Goal: Task Accomplishment & Management: Use online tool/utility

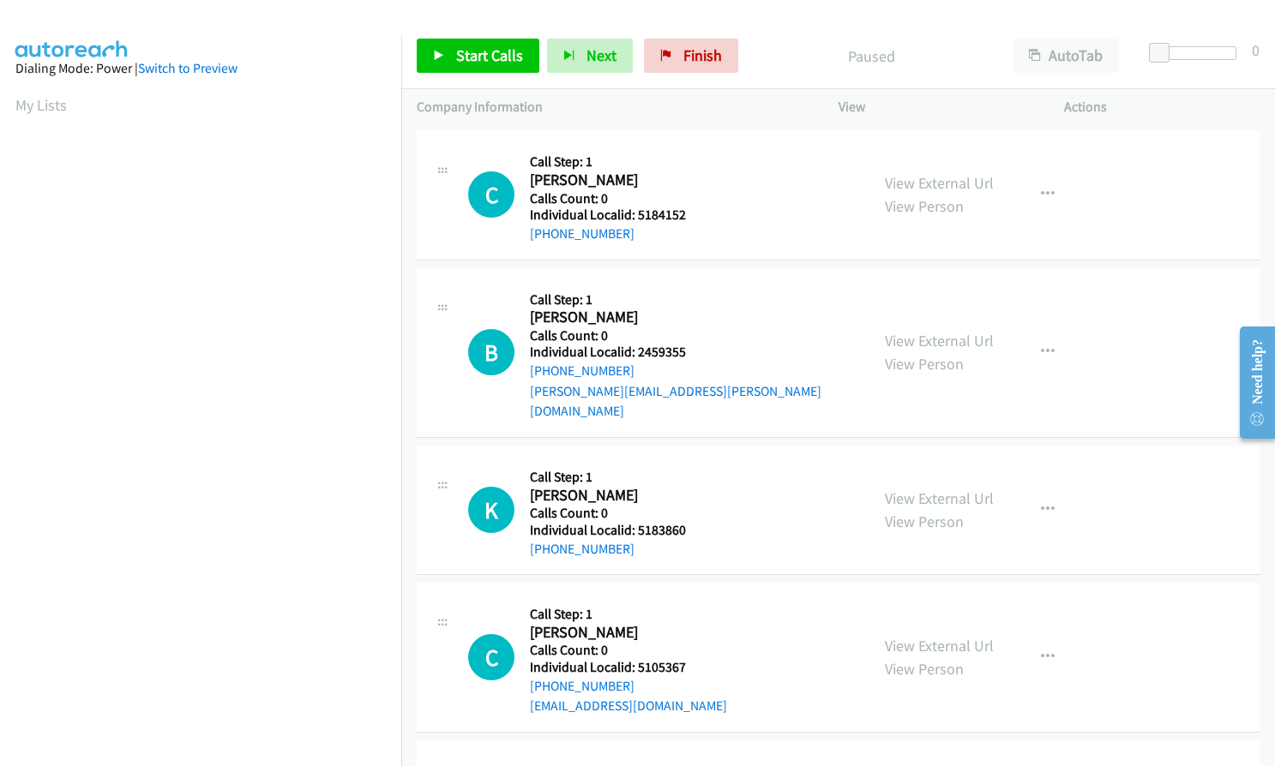
scroll to position [171, 0]
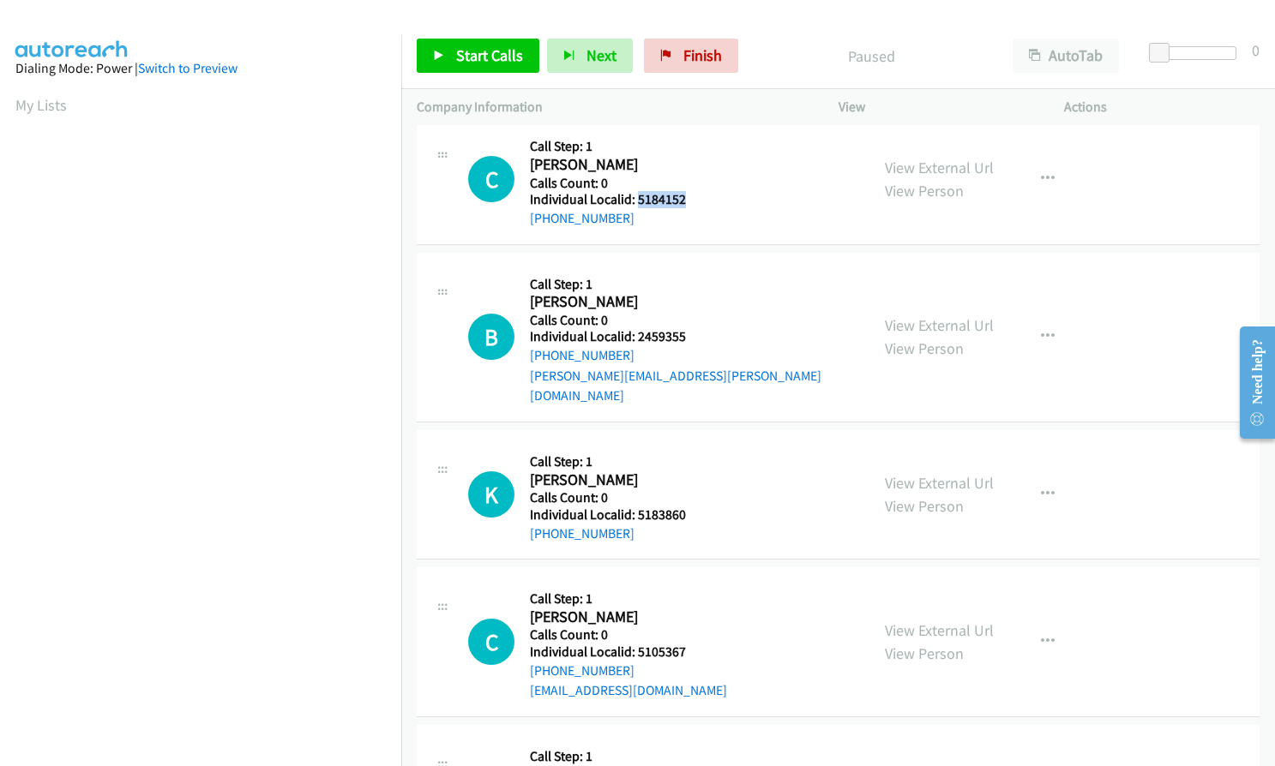
drag, startPoint x: 637, startPoint y: 204, endPoint x: 689, endPoint y: 200, distance: 52.5
click at [689, 200] on h5 "Individual Localid: 5184152" at bounding box center [621, 199] width 183 height 17
copy h5 "5184152"
drag, startPoint x: 636, startPoint y: 334, endPoint x: 675, endPoint y: 334, distance: 39.4
click at [687, 334] on h5 "Individual Localid: 2459355" at bounding box center [692, 336] width 324 height 17
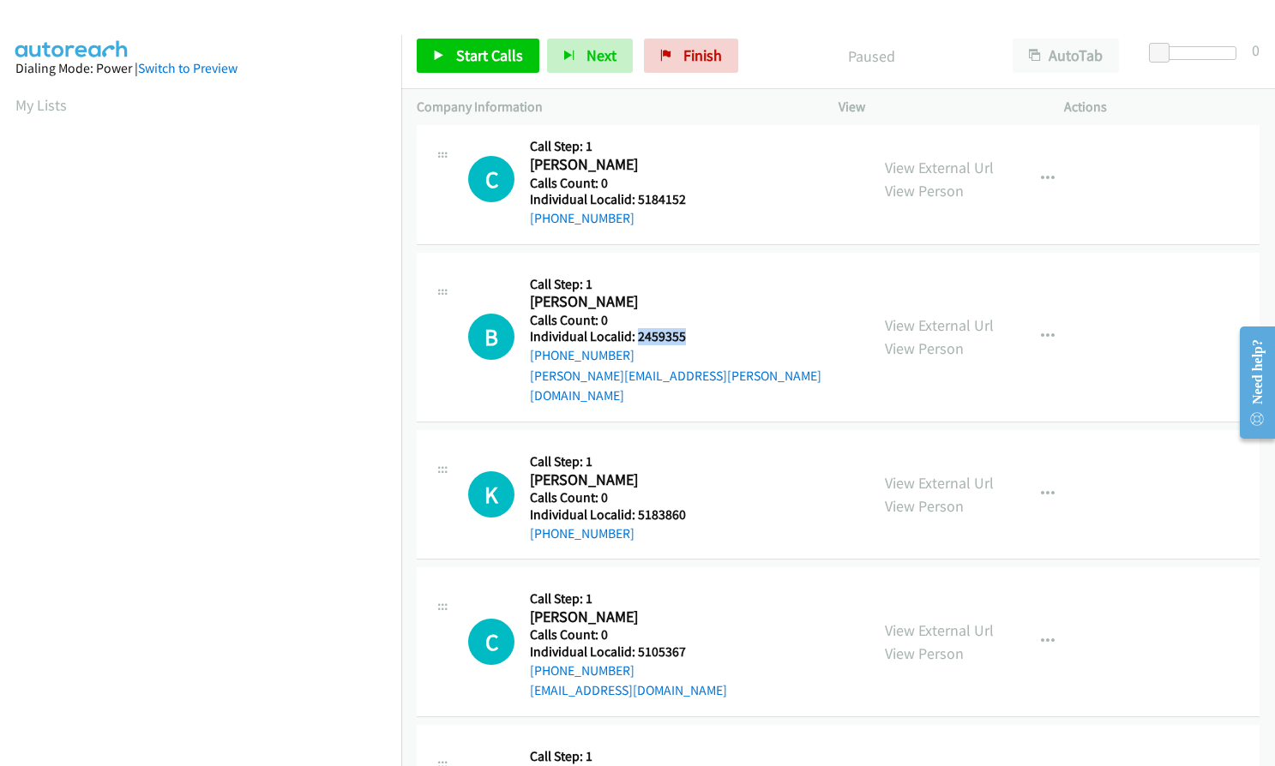
copy h5 "2459355"
drag, startPoint x: 635, startPoint y: 493, endPoint x: 681, endPoint y: 492, distance: 46.3
click at [681, 507] on h5 "Individual Localid: 5183860" at bounding box center [621, 515] width 183 height 17
copy h5 "5183860"
drag, startPoint x: 635, startPoint y: 631, endPoint x: 691, endPoint y: 629, distance: 55.7
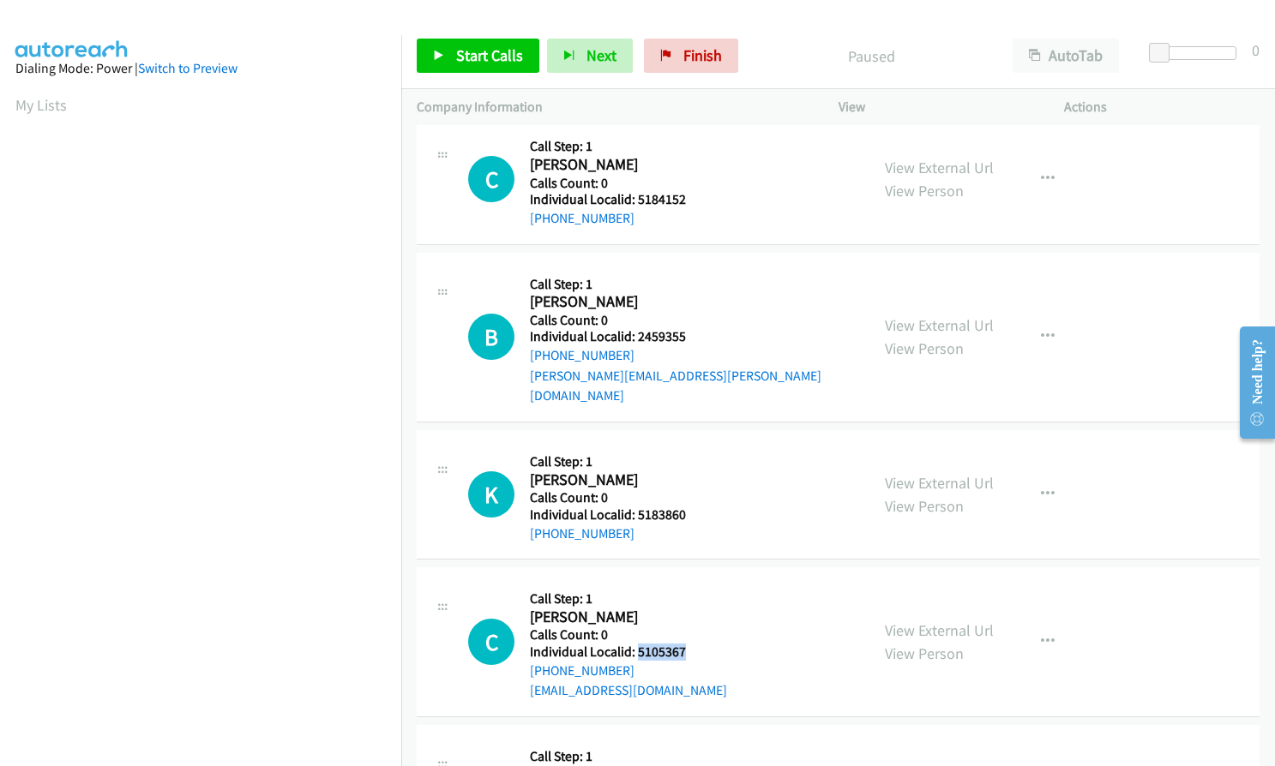
click at [691, 644] on h5 "Individual Localid: 5105367" at bounding box center [628, 652] width 197 height 17
copy h5 "5105367"
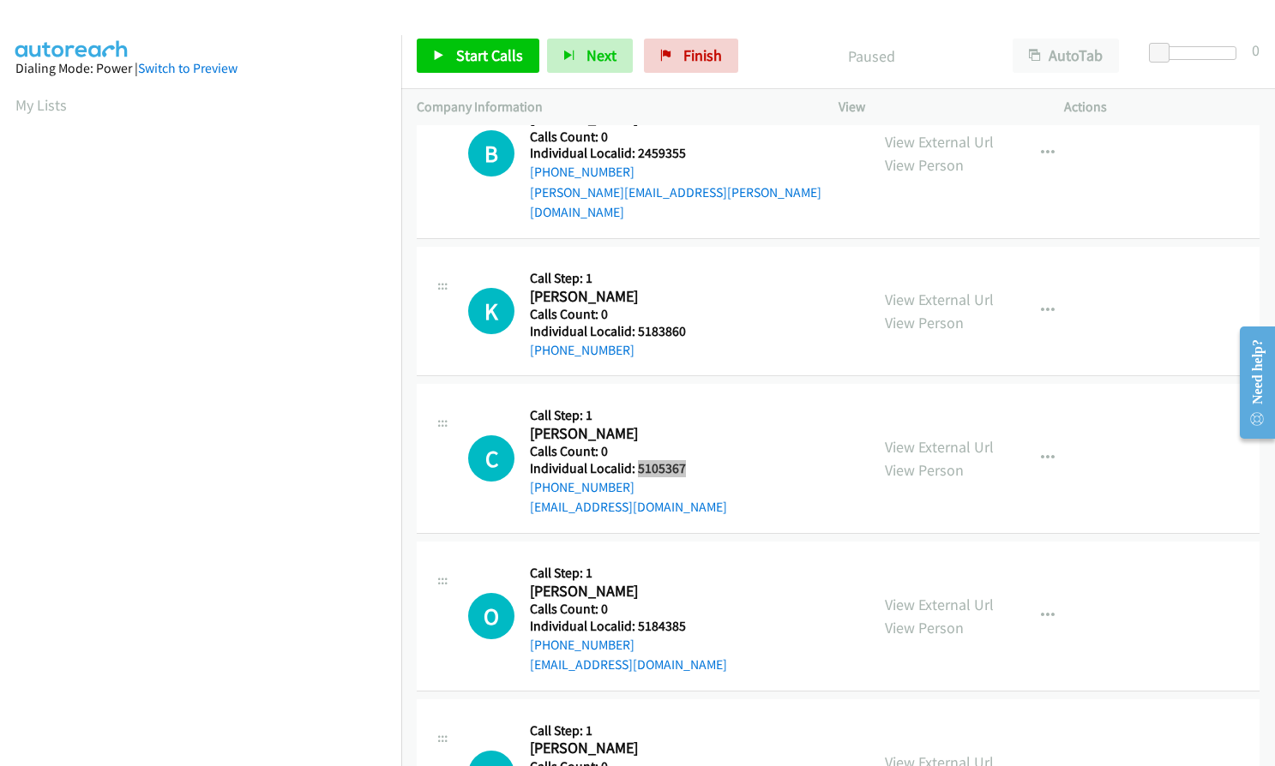
scroll to position [429, 0]
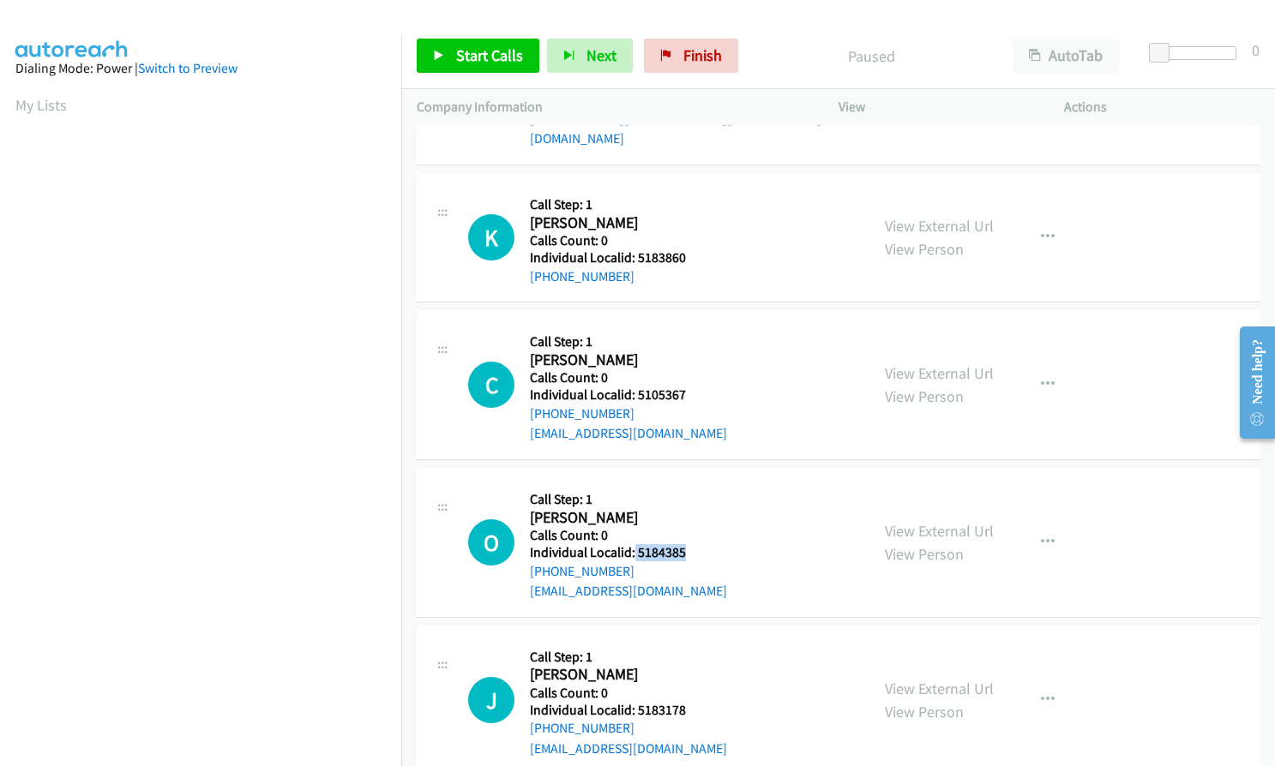
drag, startPoint x: 633, startPoint y: 530, endPoint x: 688, endPoint y: 527, distance: 54.9
click at [688, 544] on h5 "Individual Localid: 5184385" at bounding box center [628, 552] width 197 height 17
copy h5 "5184385"
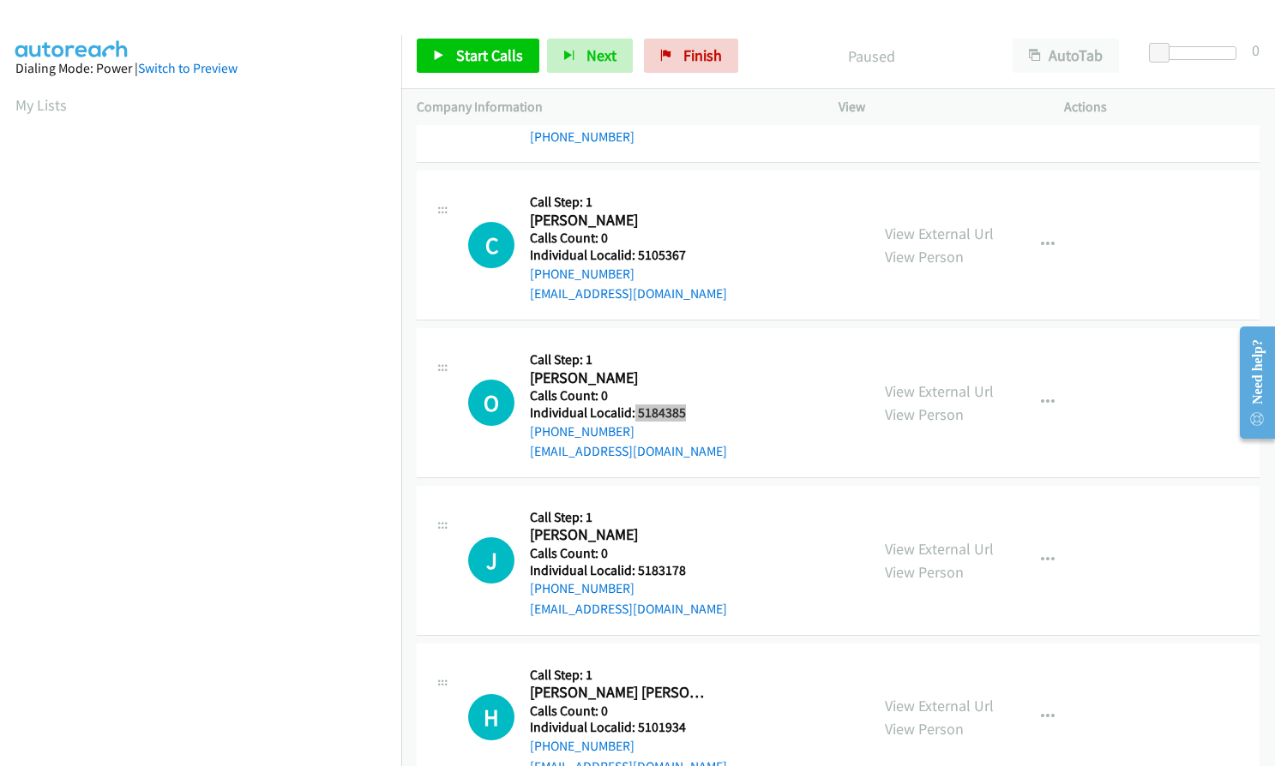
scroll to position [579, 0]
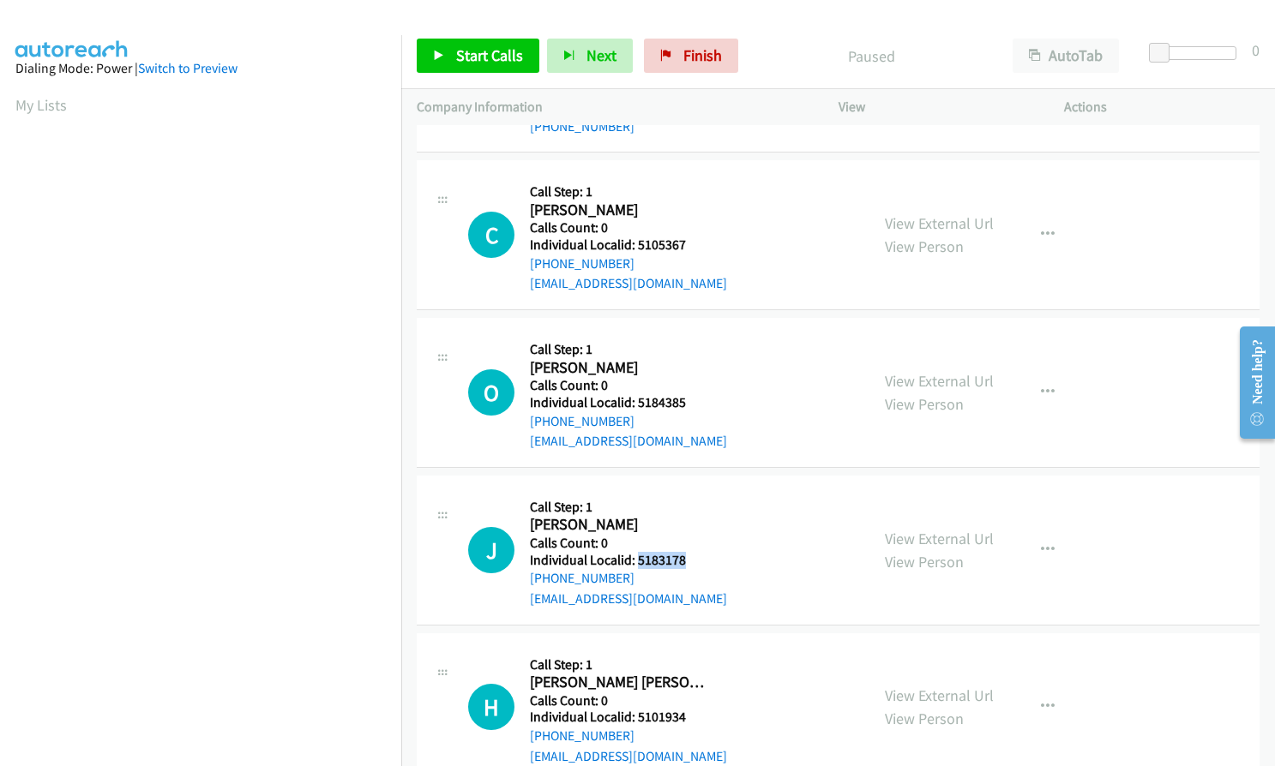
drag, startPoint x: 634, startPoint y: 541, endPoint x: 679, endPoint y: 543, distance: 44.6
click at [699, 552] on h5 "Individual Localid: 5183178" at bounding box center [628, 560] width 197 height 17
copy h5 "5183178"
drag, startPoint x: 633, startPoint y: 698, endPoint x: 692, endPoint y: 697, distance: 58.3
click at [692, 709] on h5 "Individual Localid: 5101934" at bounding box center [628, 717] width 197 height 17
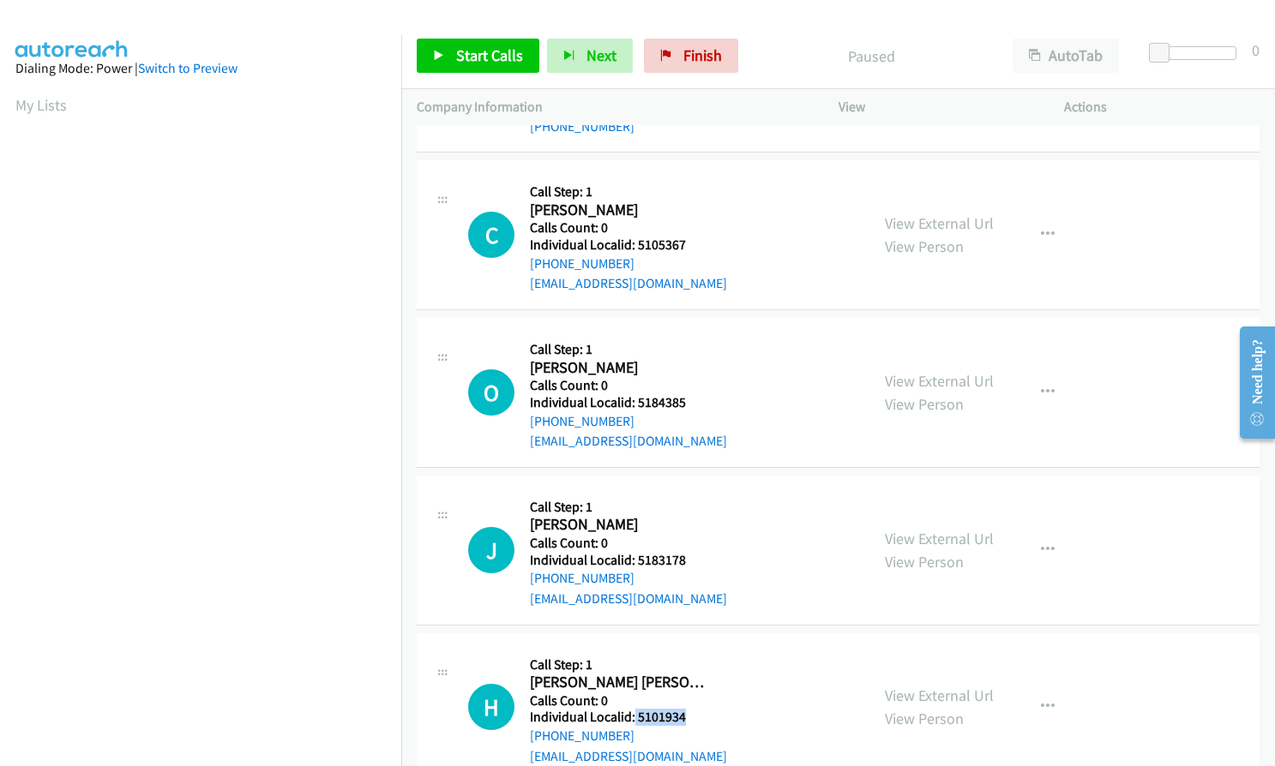
copy h5 "5101934"
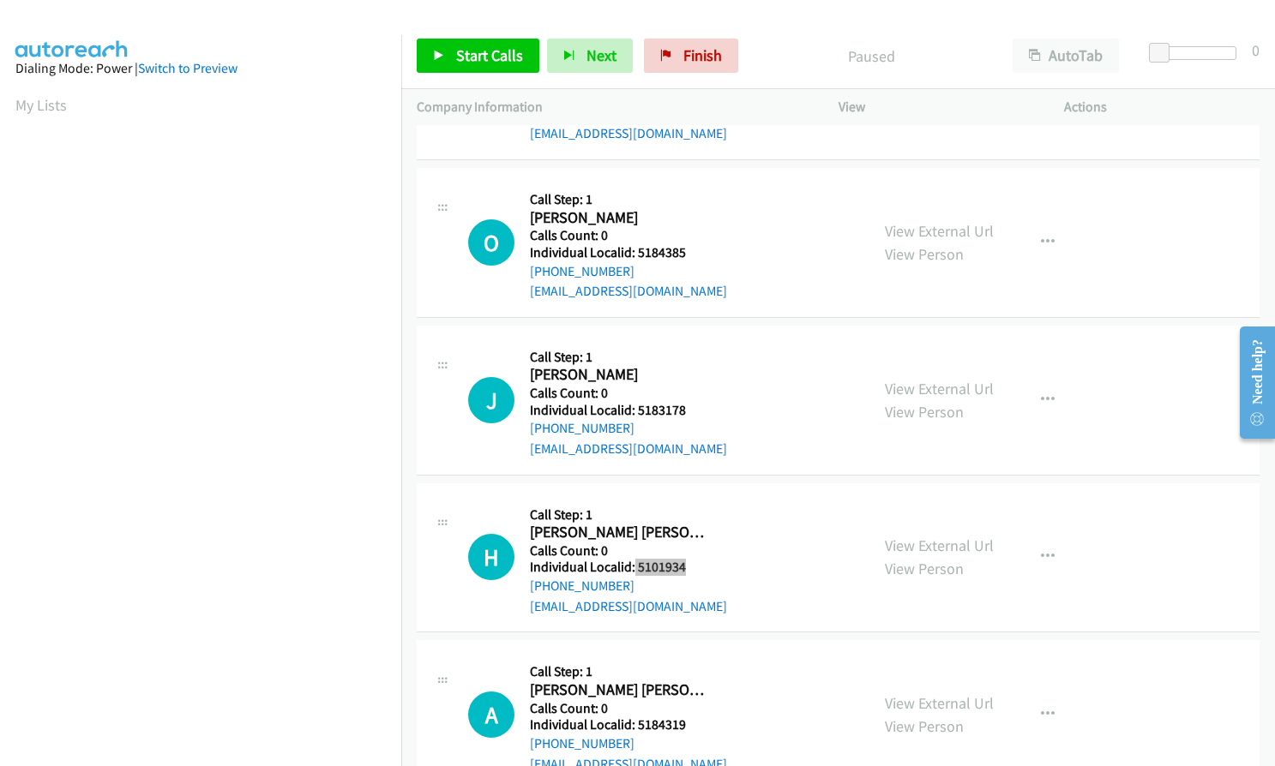
scroll to position [793, 0]
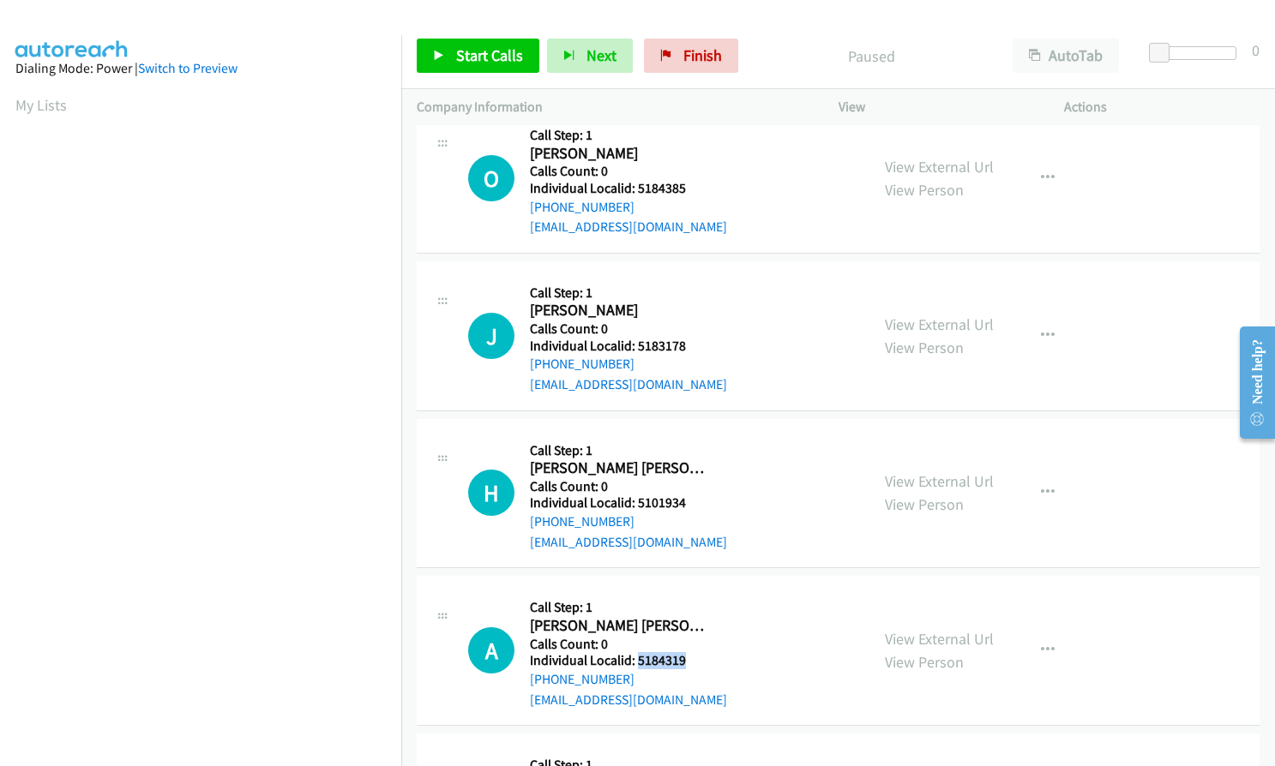
drag, startPoint x: 636, startPoint y: 639, endPoint x: 690, endPoint y: 639, distance: 54.0
click at [690, 652] on h5 "Individual Localid: 5184319" at bounding box center [628, 660] width 197 height 17
copy h5 "5184319"
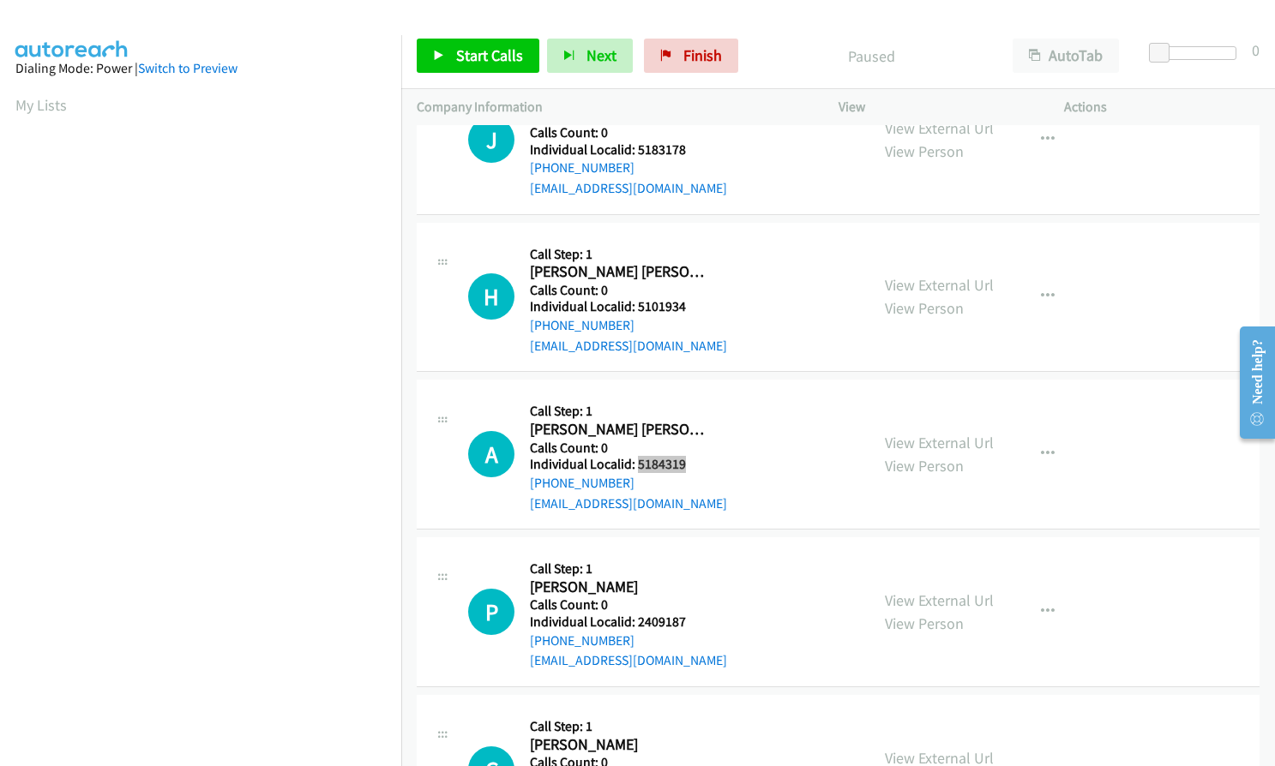
scroll to position [1050, 0]
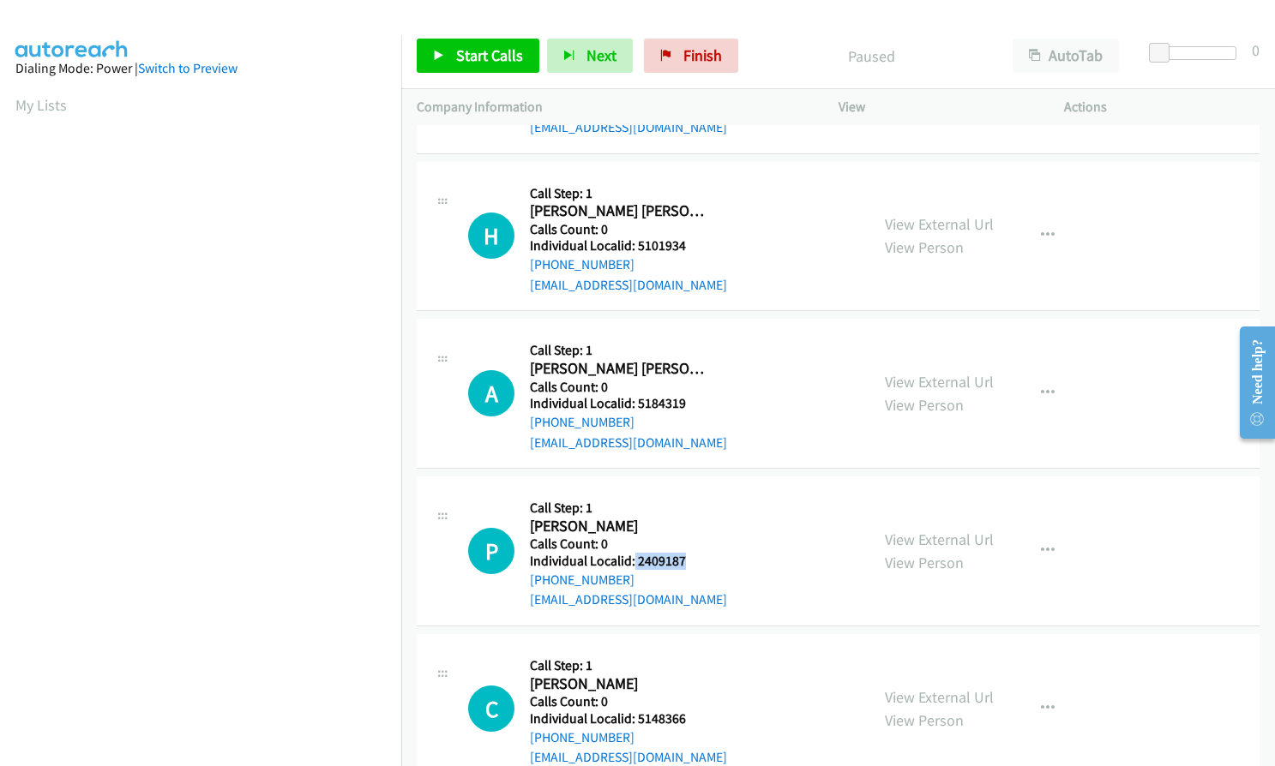
drag, startPoint x: 632, startPoint y: 541, endPoint x: 684, endPoint y: 541, distance: 52.3
click at [684, 553] on h5 "Individual Localid: 2409187" at bounding box center [628, 561] width 197 height 17
copy h5 "2409187"
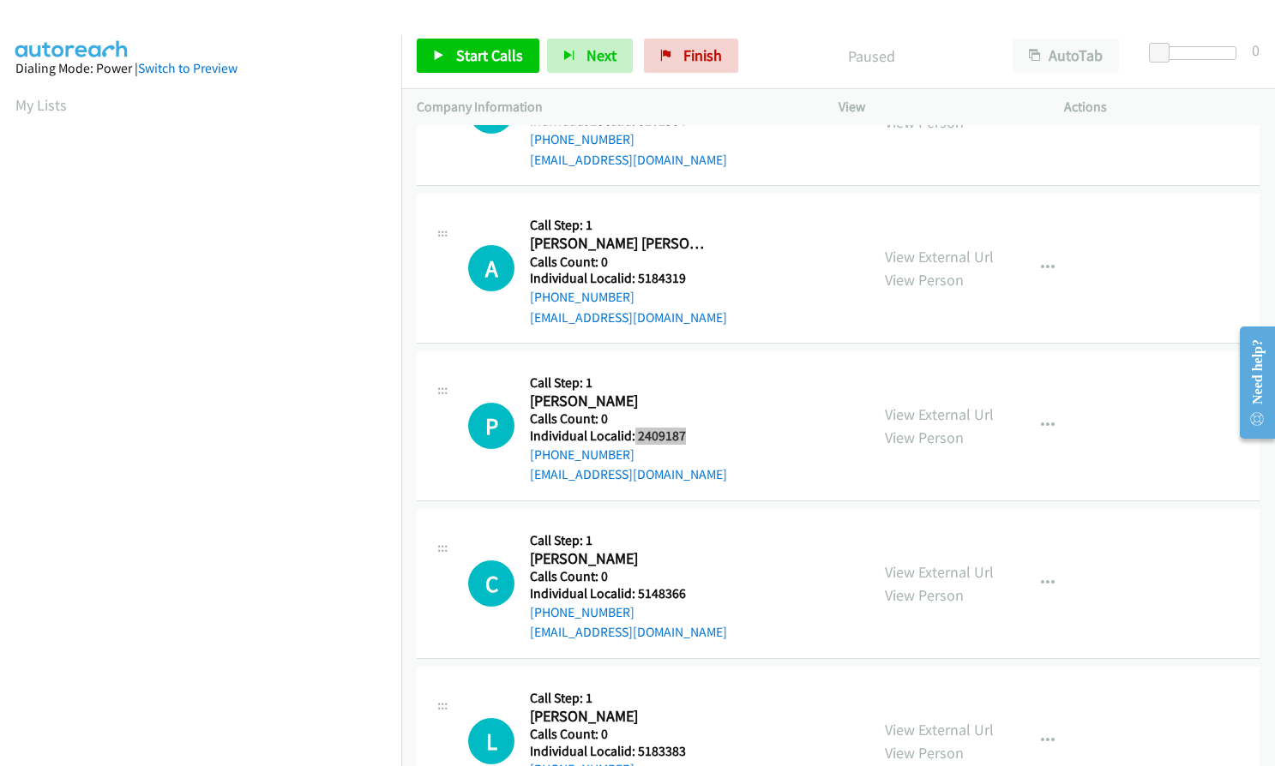
scroll to position [1179, 0]
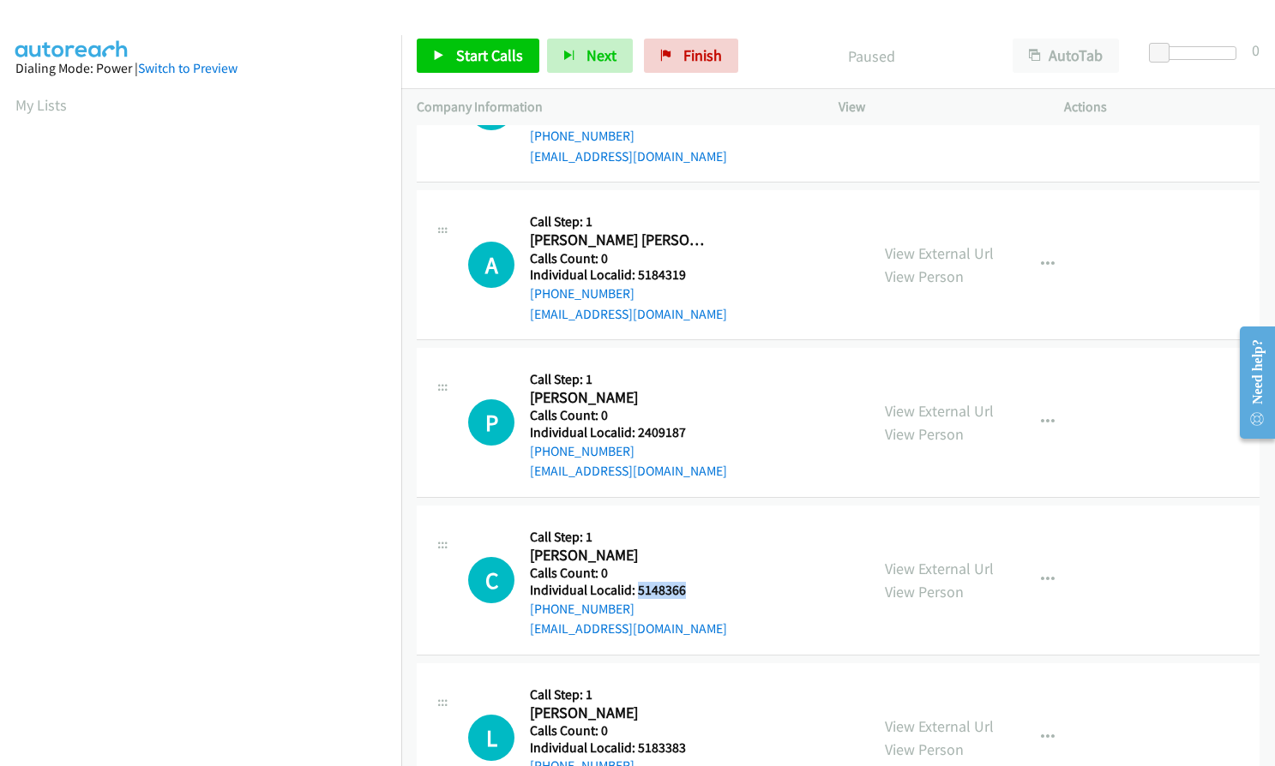
drag, startPoint x: 634, startPoint y: 567, endPoint x: 685, endPoint y: 567, distance: 50.6
click at [685, 582] on h5 "Individual Localid: 5148366" at bounding box center [628, 590] width 197 height 17
copy h5 "5148366"
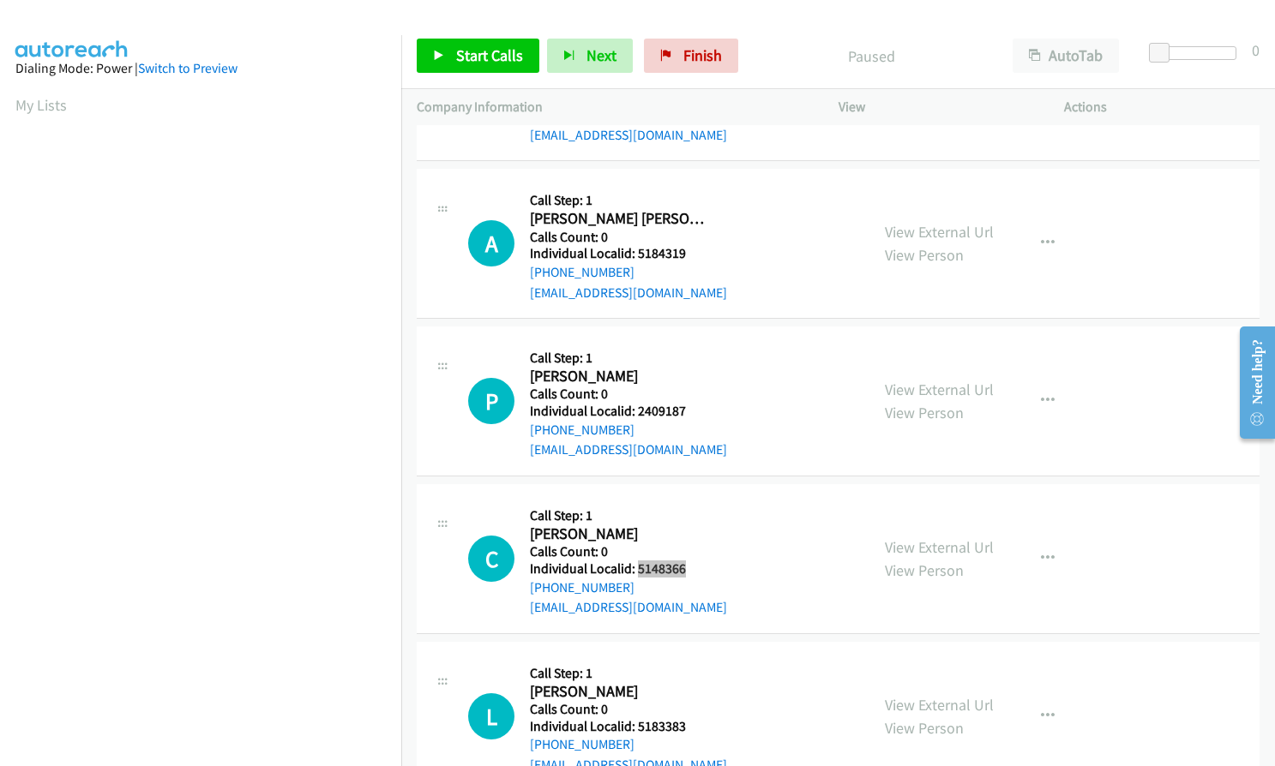
scroll to position [1222, 0]
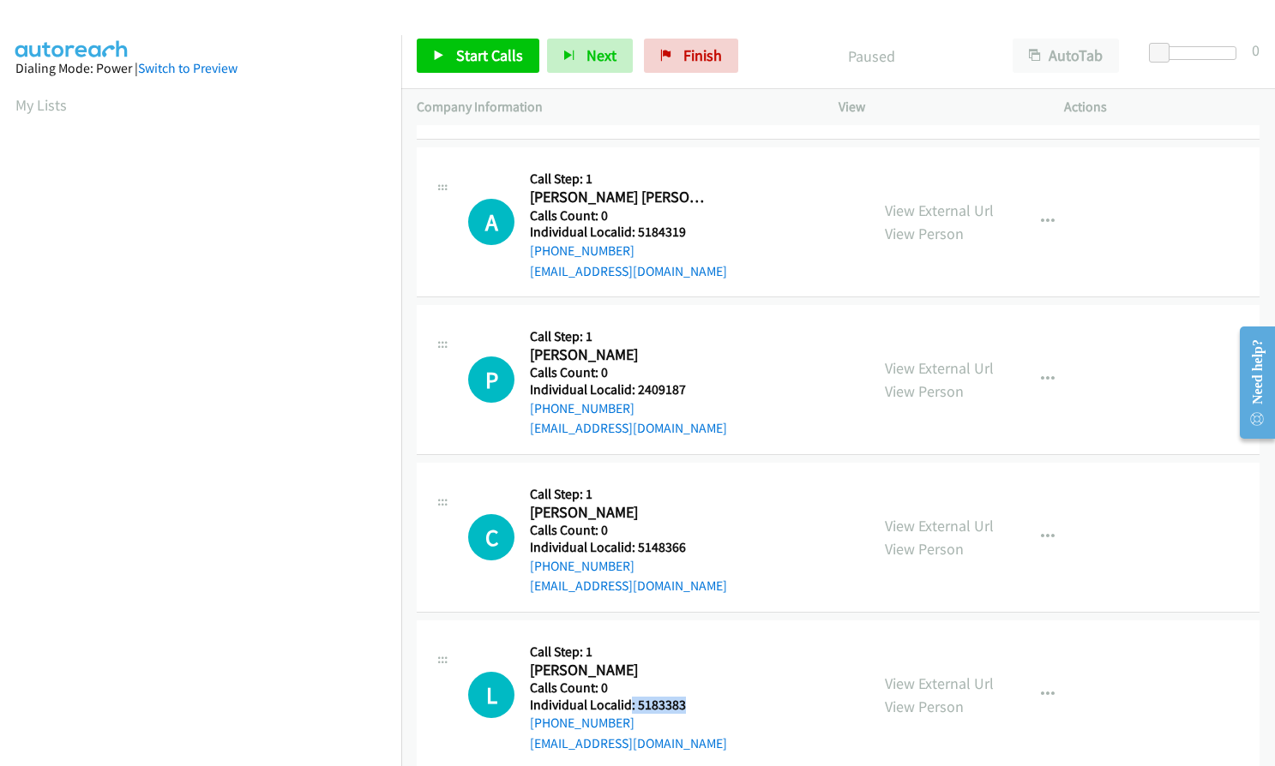
drag, startPoint x: 631, startPoint y: 685, endPoint x: 690, endPoint y: 683, distance: 59.2
click at [697, 697] on h5 "Individual Localid: 5183383" at bounding box center [628, 705] width 197 height 17
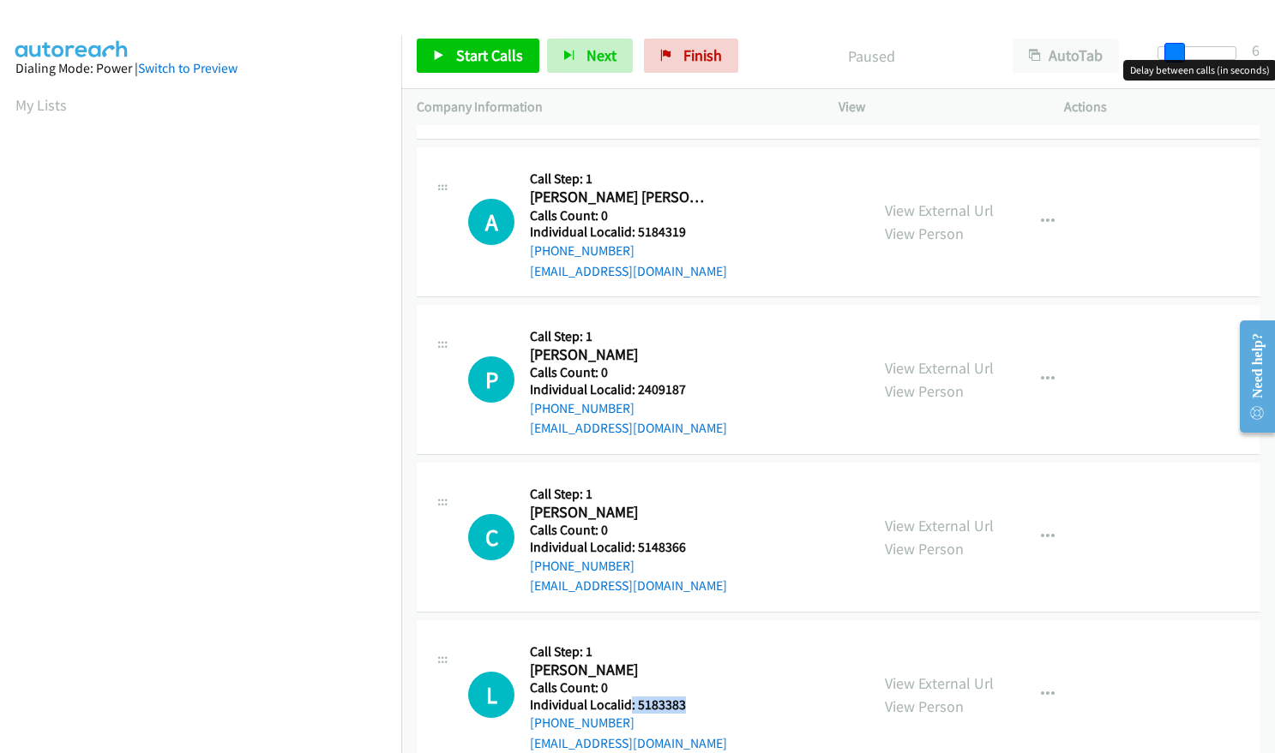
drag, startPoint x: 1161, startPoint y: 46, endPoint x: 1176, endPoint y: 46, distance: 15.4
click at [1176, 46] on span at bounding box center [1174, 53] width 21 height 21
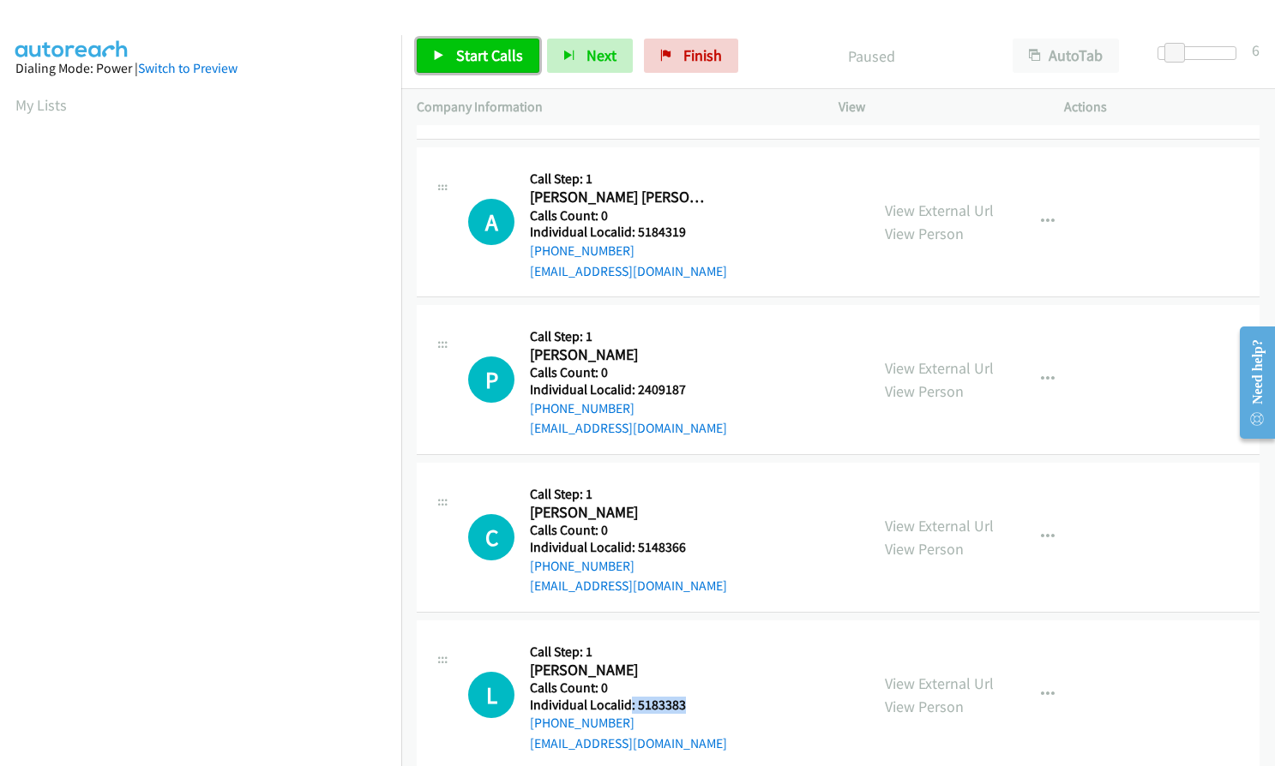
click at [481, 57] on span "Start Calls" at bounding box center [489, 55] width 67 height 20
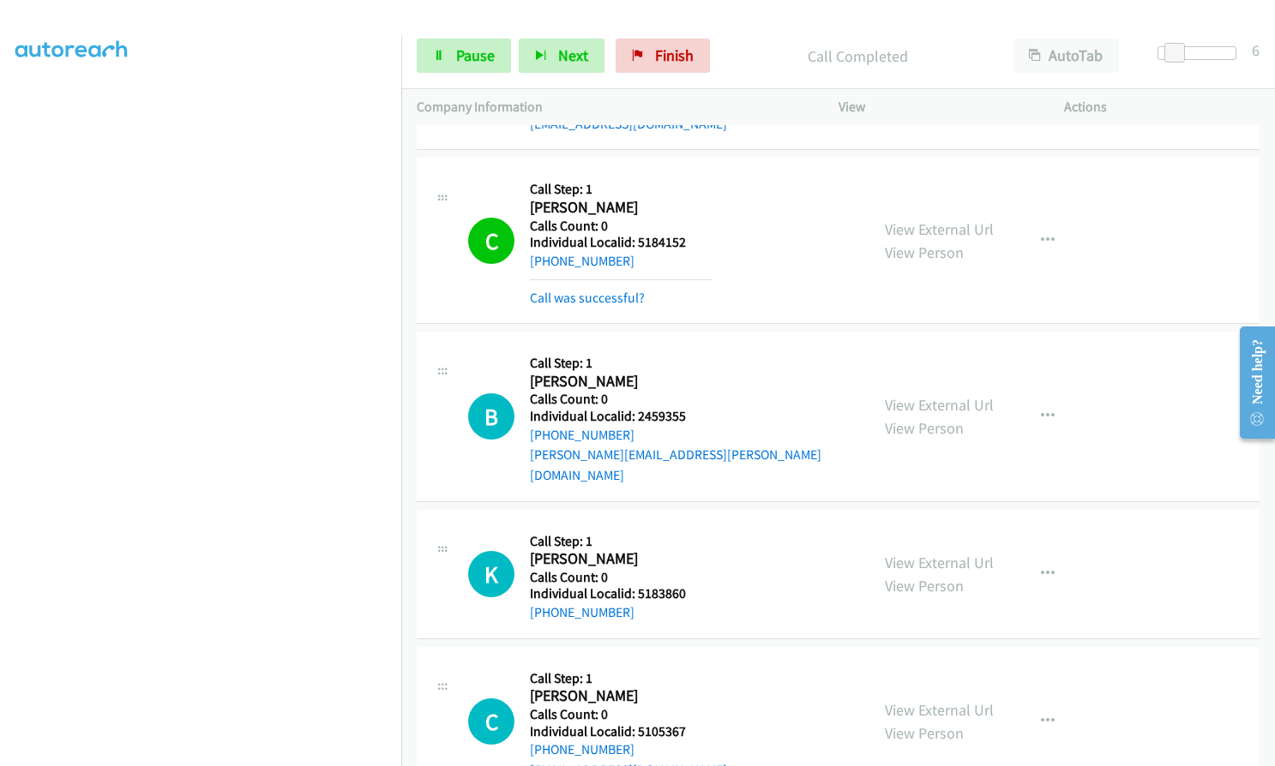
scroll to position [150, 0]
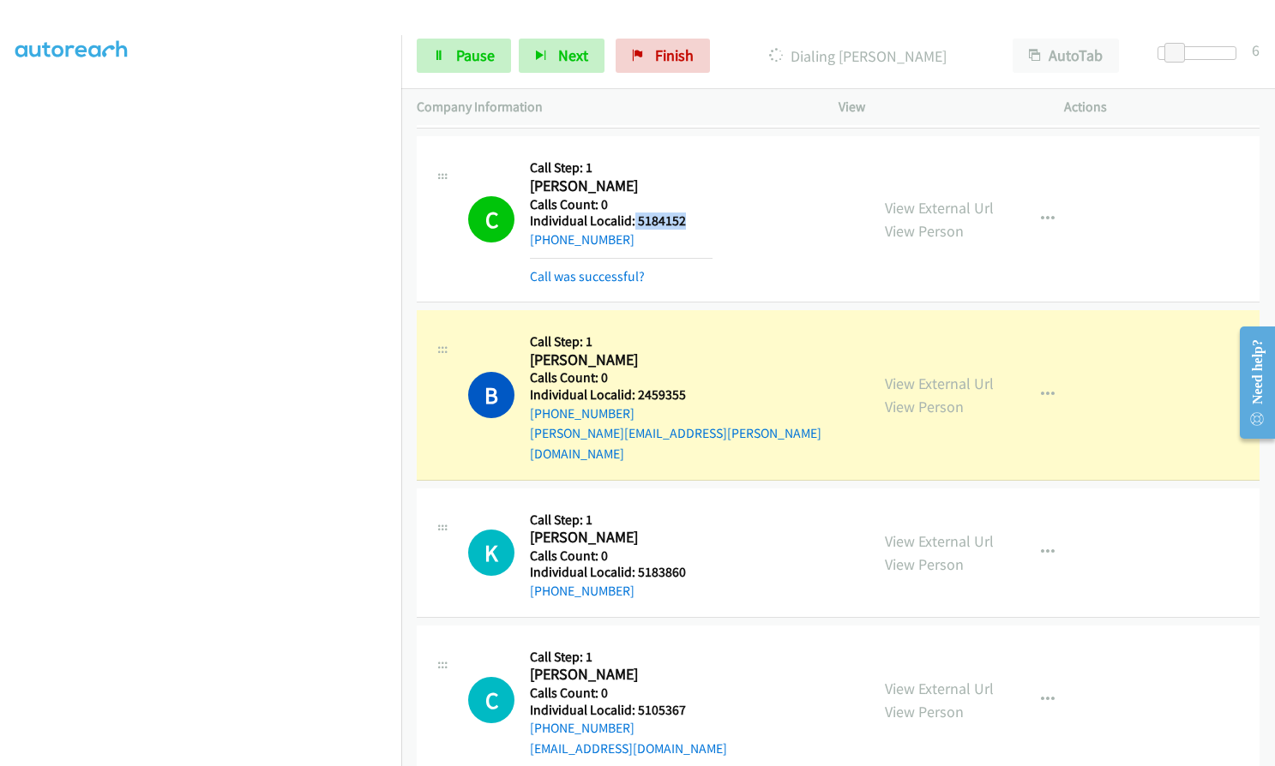
drag, startPoint x: 633, startPoint y: 219, endPoint x: 681, endPoint y: 219, distance: 48.9
click at [681, 219] on h5 "Individual Localid: 5184152" at bounding box center [621, 221] width 183 height 17
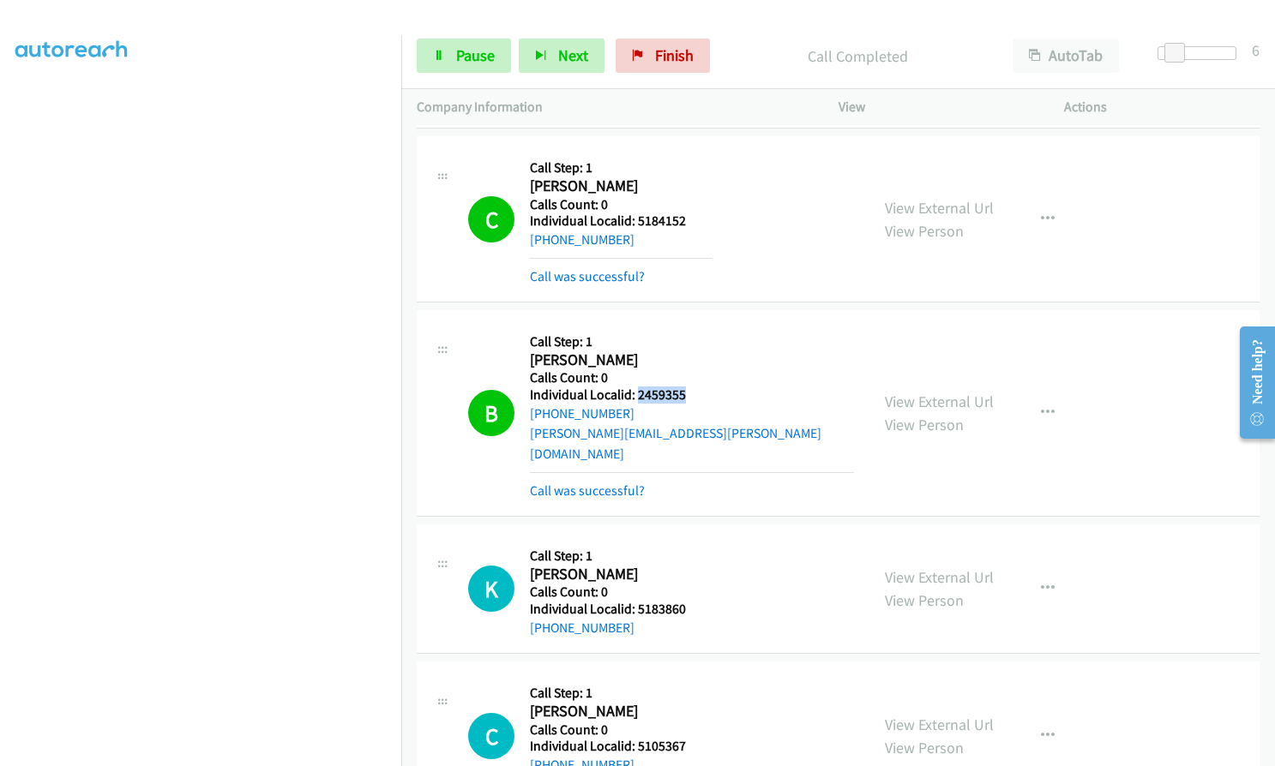
drag, startPoint x: 638, startPoint y: 397, endPoint x: 690, endPoint y: 395, distance: 52.3
click at [690, 395] on h5 "Individual Localid: 2459355" at bounding box center [692, 395] width 324 height 17
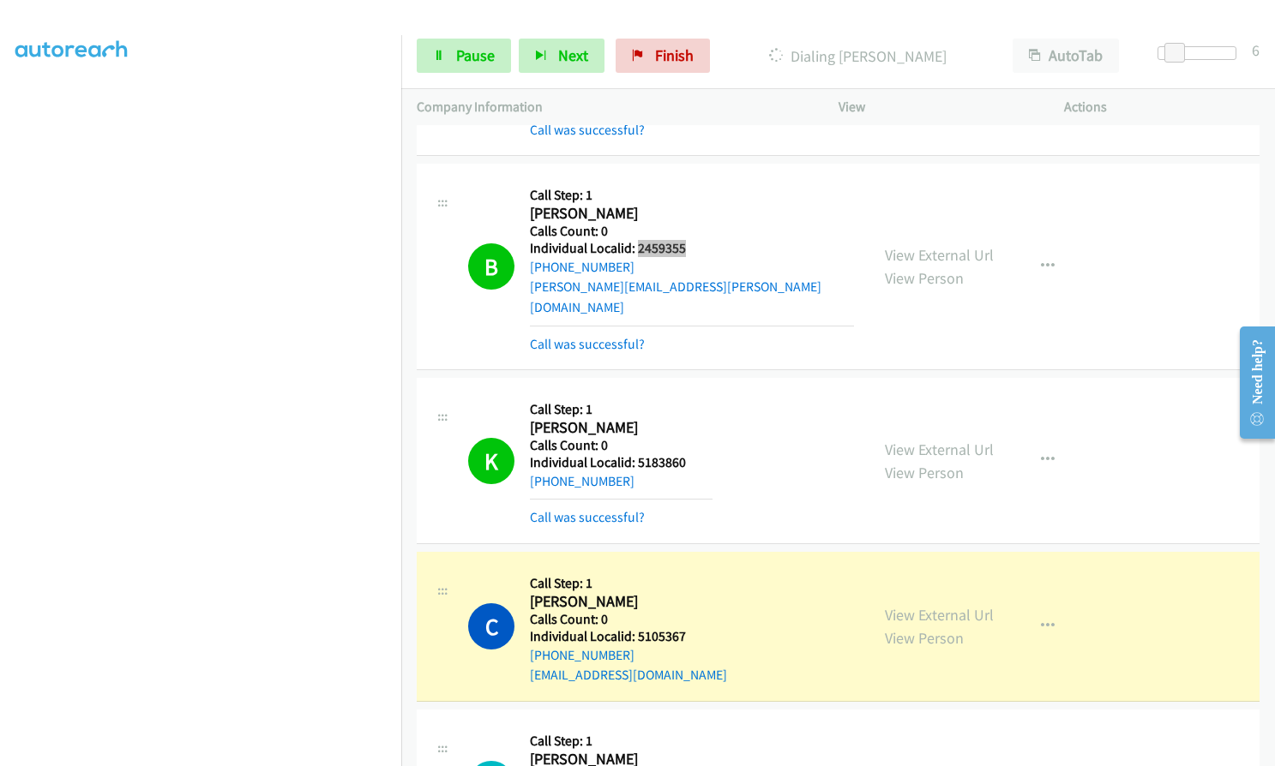
scroll to position [300, 0]
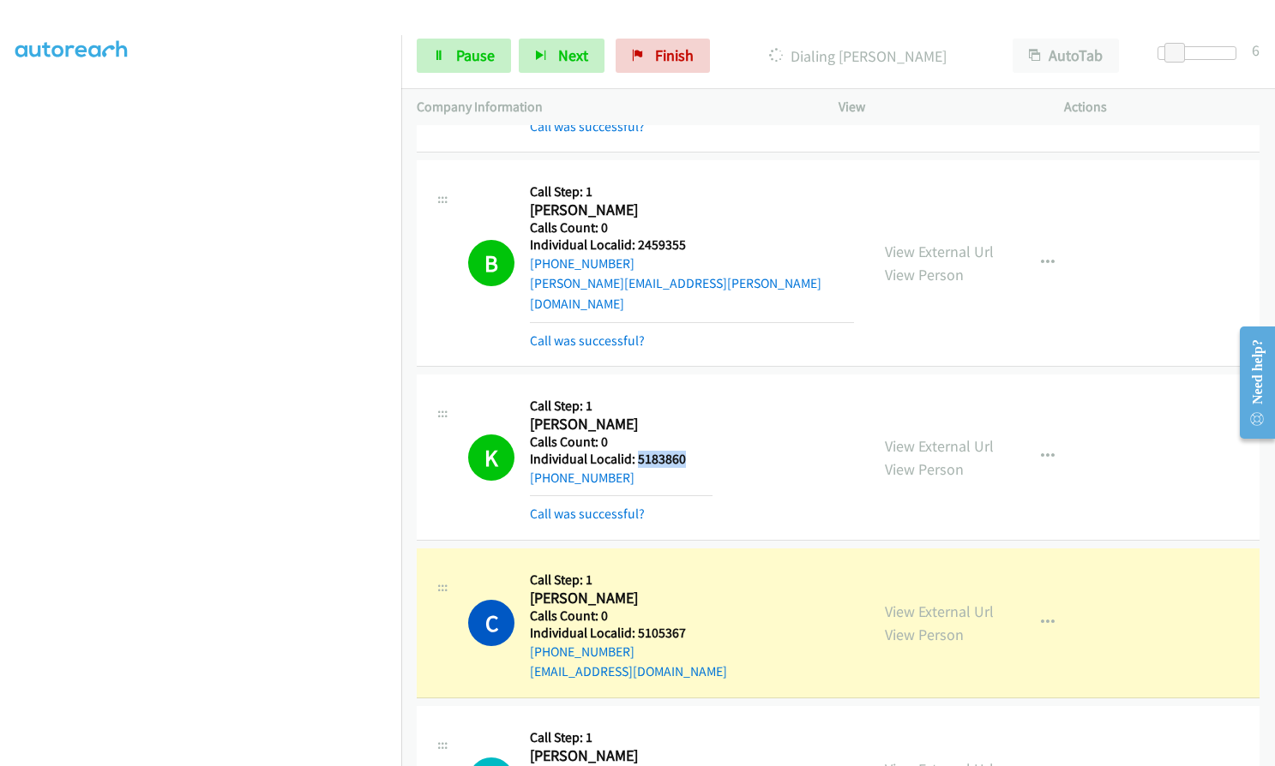
drag, startPoint x: 634, startPoint y: 439, endPoint x: 687, endPoint y: 438, distance: 53.2
click at [687, 451] on h5 "Individual Localid: 5183860" at bounding box center [621, 459] width 183 height 17
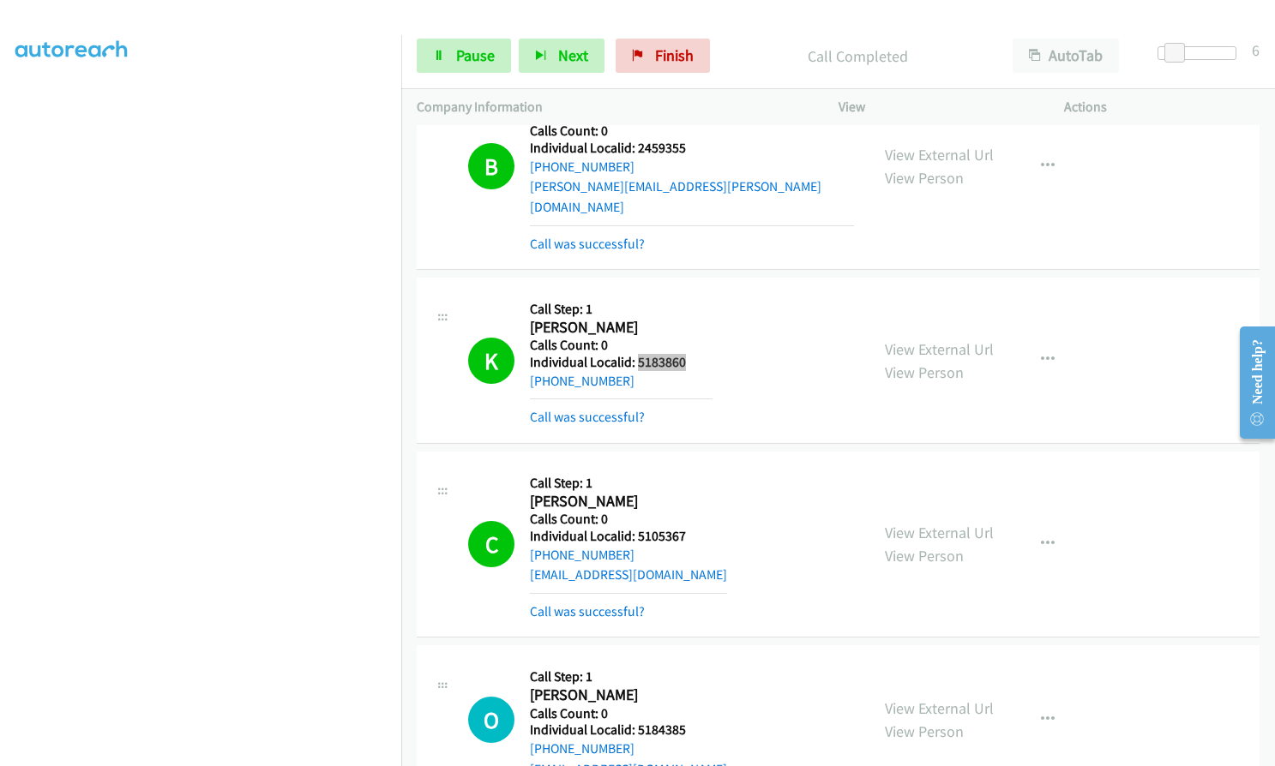
scroll to position [493, 0]
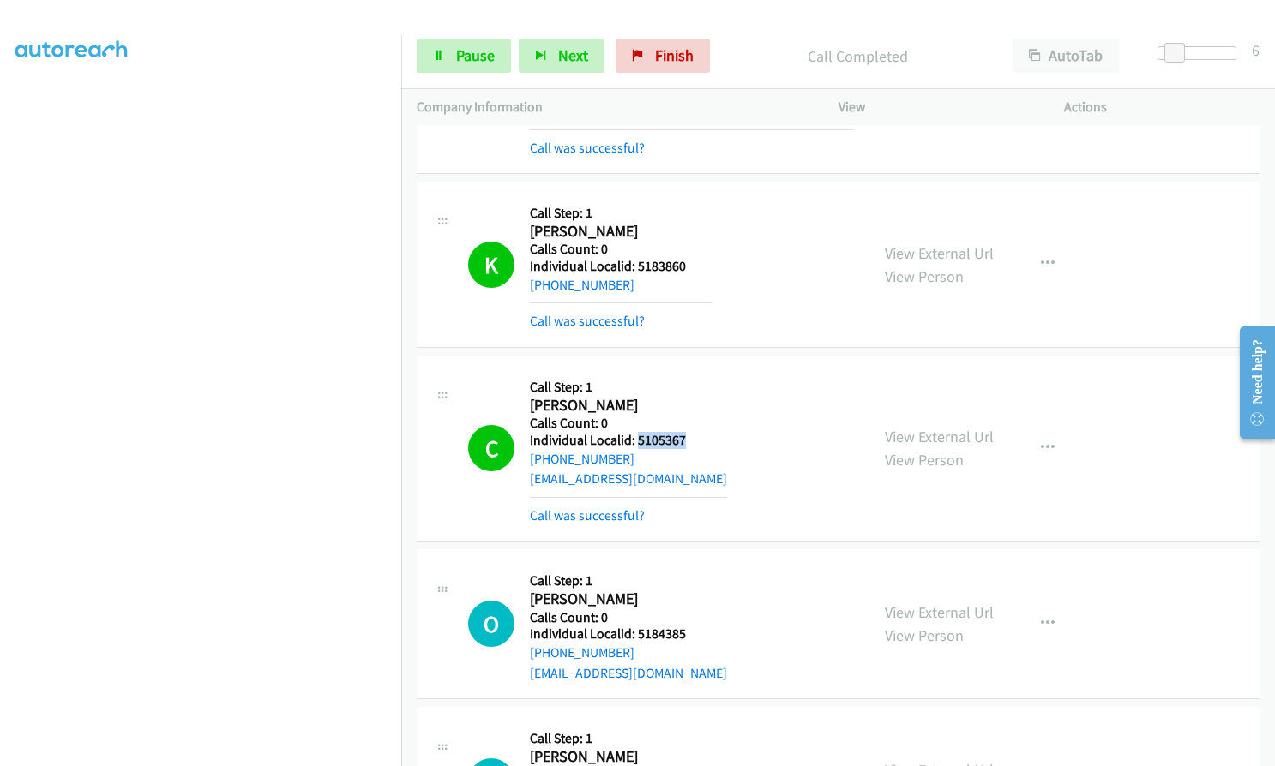
drag, startPoint x: 635, startPoint y: 417, endPoint x: 693, endPoint y: 417, distance: 57.4
click at [705, 432] on h5 "Individual Localid: 5105367" at bounding box center [628, 440] width 197 height 17
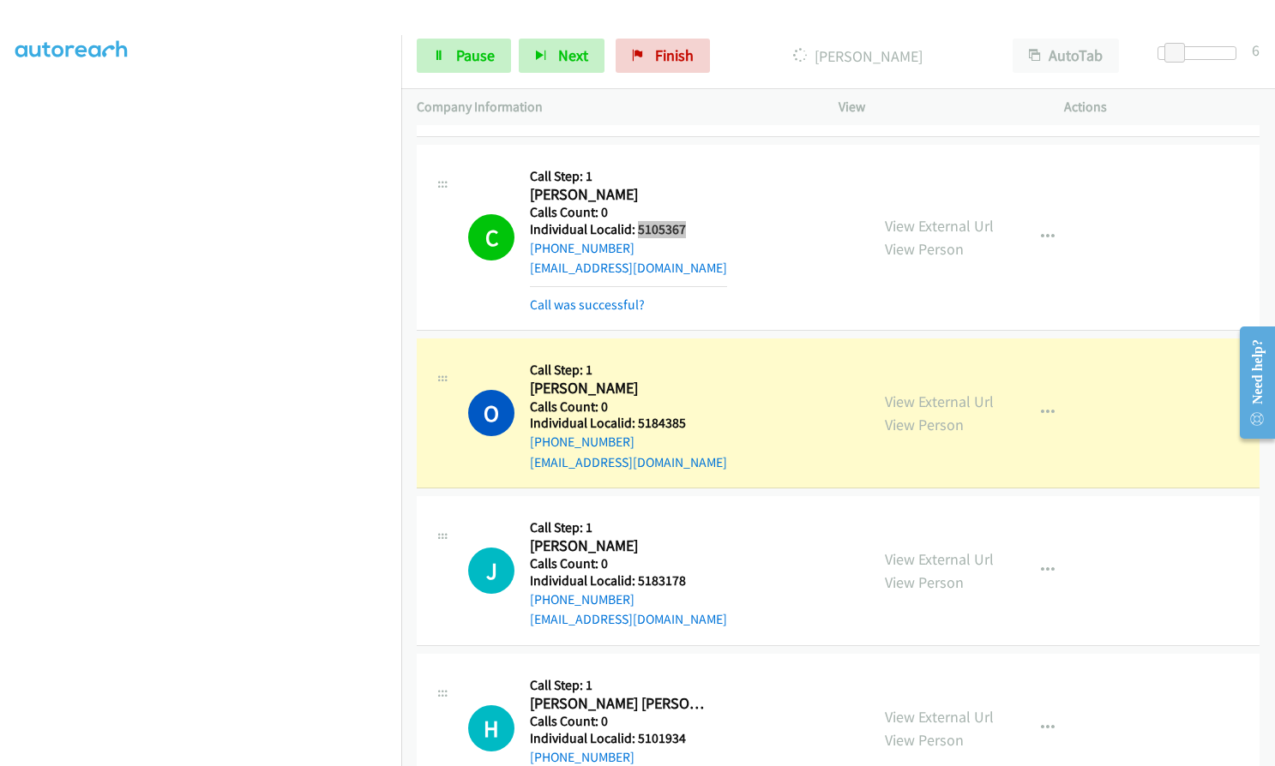
scroll to position [793, 0]
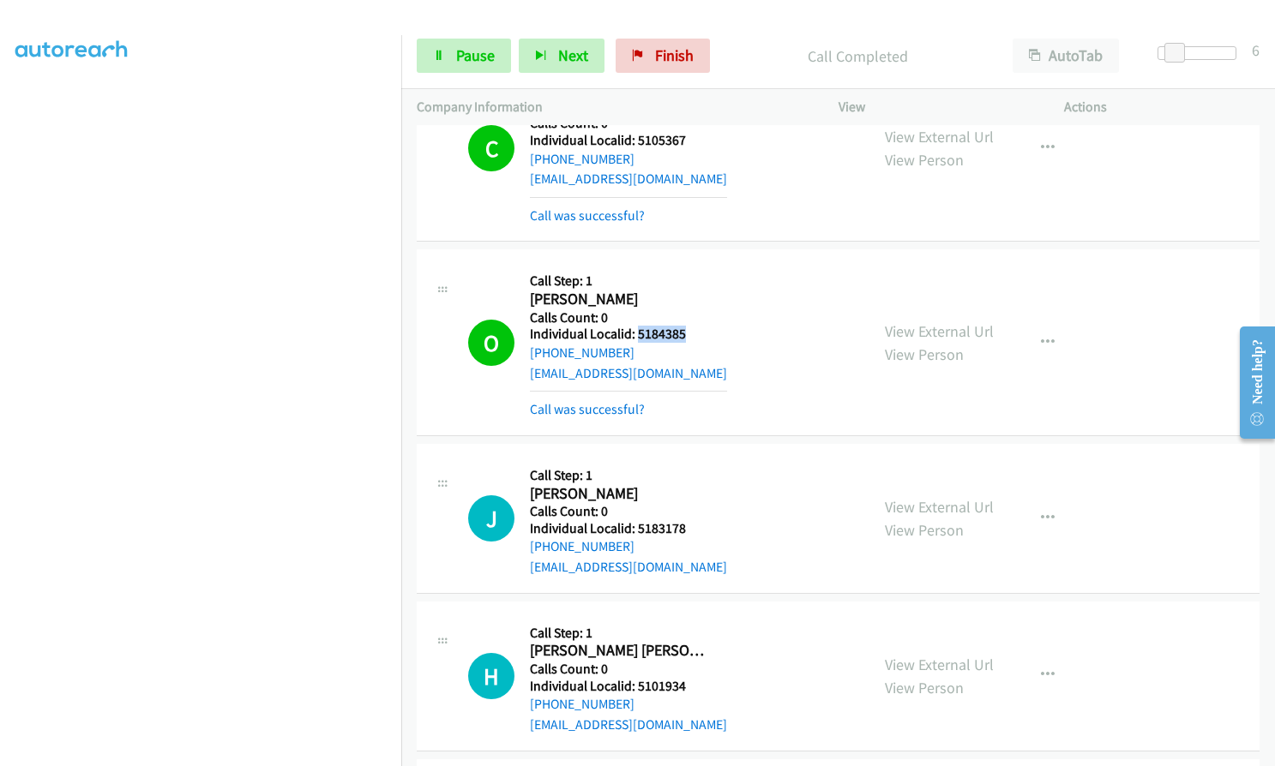
drag, startPoint x: 634, startPoint y: 313, endPoint x: 681, endPoint y: 312, distance: 46.3
click at [681, 326] on h5 "Individual Localid: 5184385" at bounding box center [628, 334] width 197 height 17
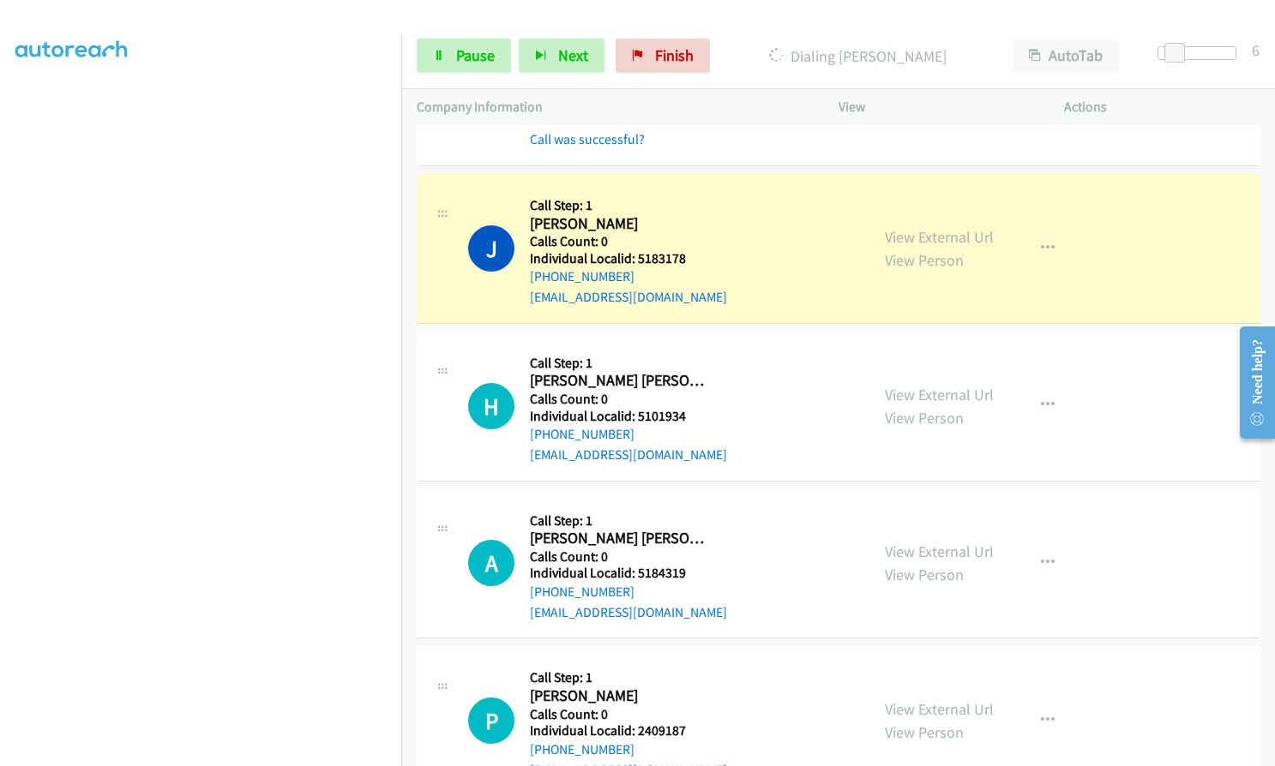
scroll to position [1093, 0]
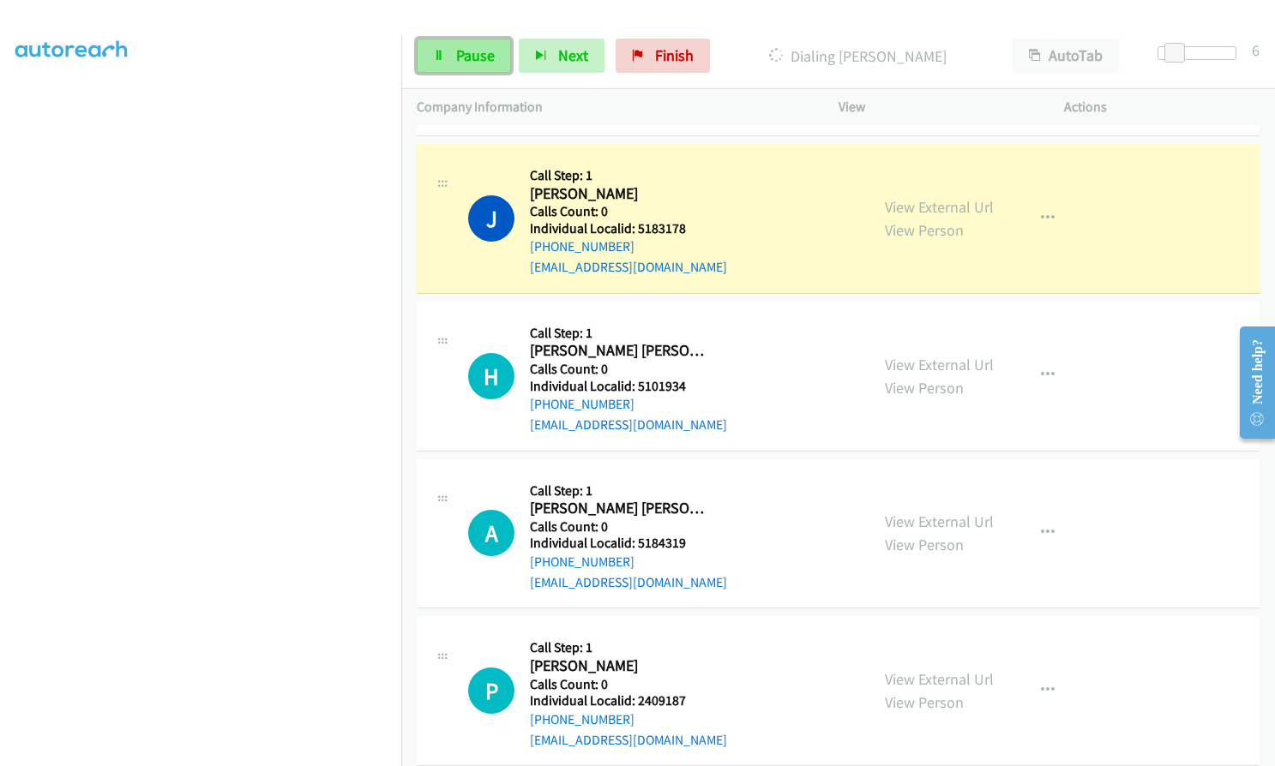
click at [483, 56] on span "Pause" at bounding box center [475, 55] width 39 height 20
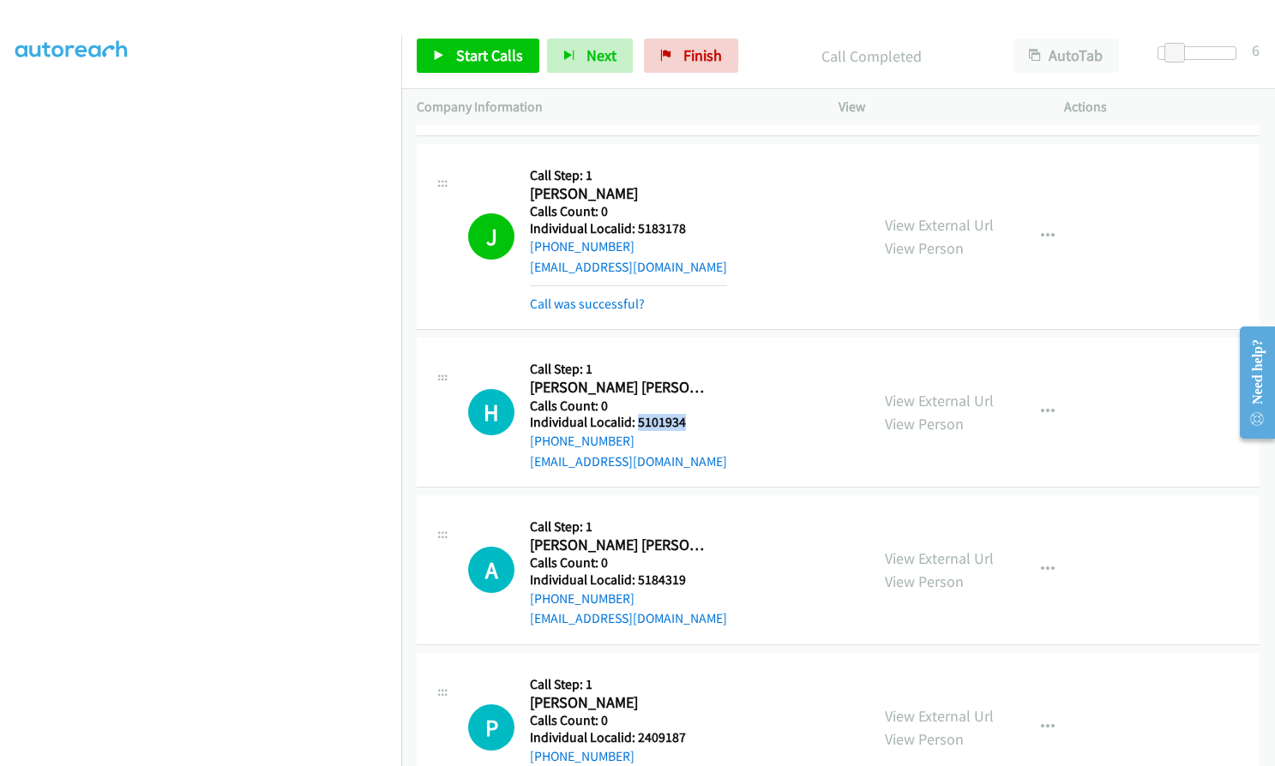
drag, startPoint x: 635, startPoint y: 402, endPoint x: 682, endPoint y: 396, distance: 47.5
click at [699, 414] on h5 "Individual Localid: 5101934" at bounding box center [628, 422] width 197 height 17
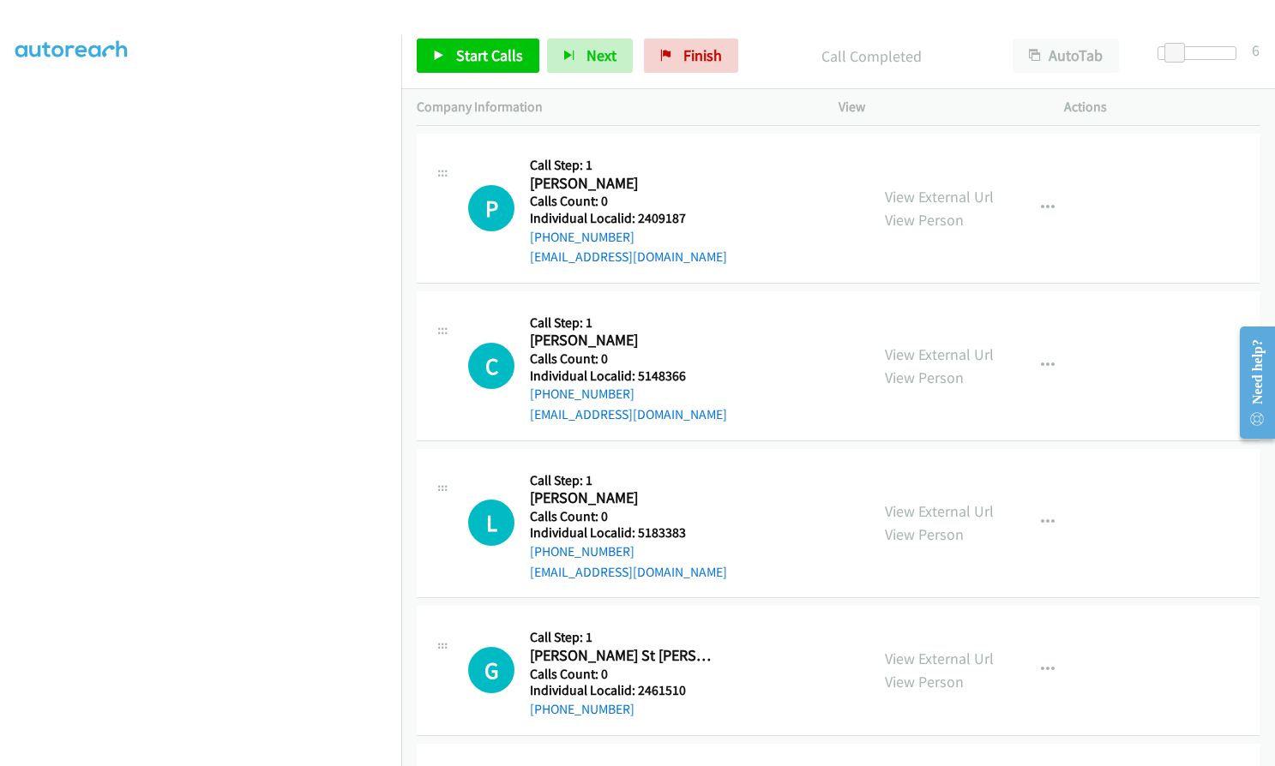
scroll to position [1629, 0]
